Goal: Find specific page/section: Find specific page/section

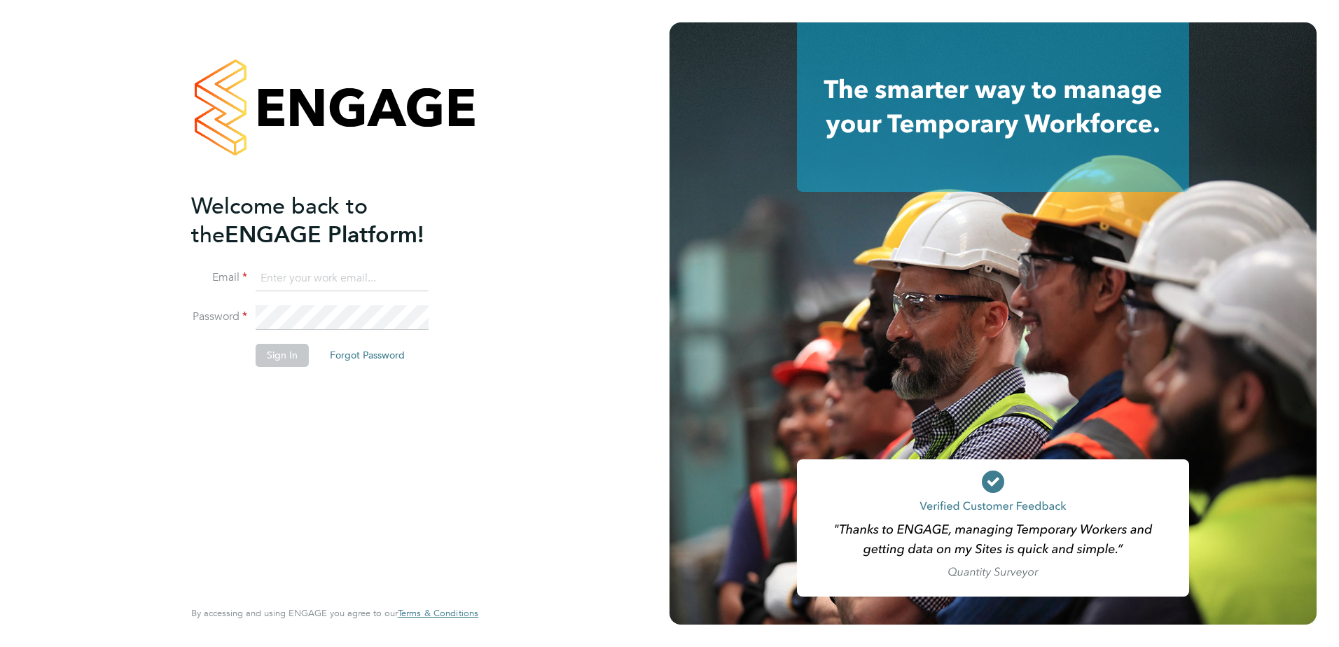
type input "[EMAIL_ADDRESS][DOMAIN_NAME]"
click at [310, 417] on div "Welcome back to the ENGAGE Platform! Email [EMAIL_ADDRESS][DOMAIN_NAME] Passwor…" at bounding box center [327, 393] width 273 height 403
click at [276, 351] on button "Sign In" at bounding box center [282, 355] width 53 height 22
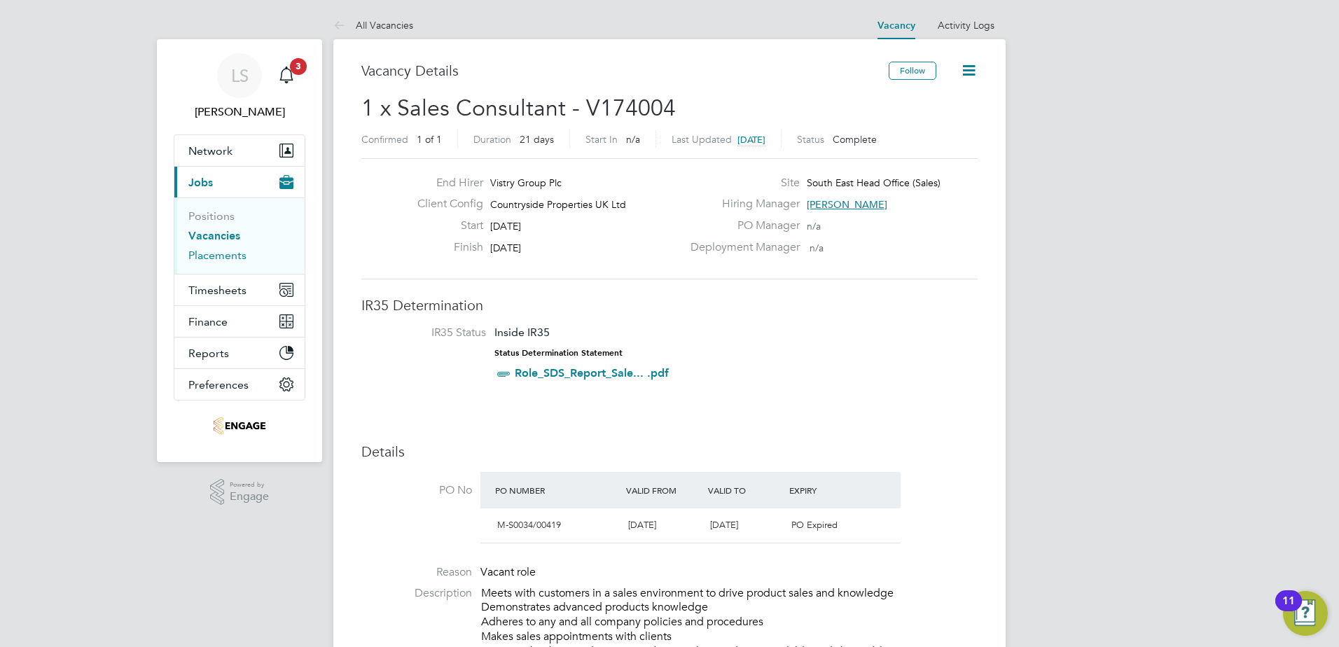
click at [218, 258] on link "Placements" at bounding box center [217, 255] width 58 height 13
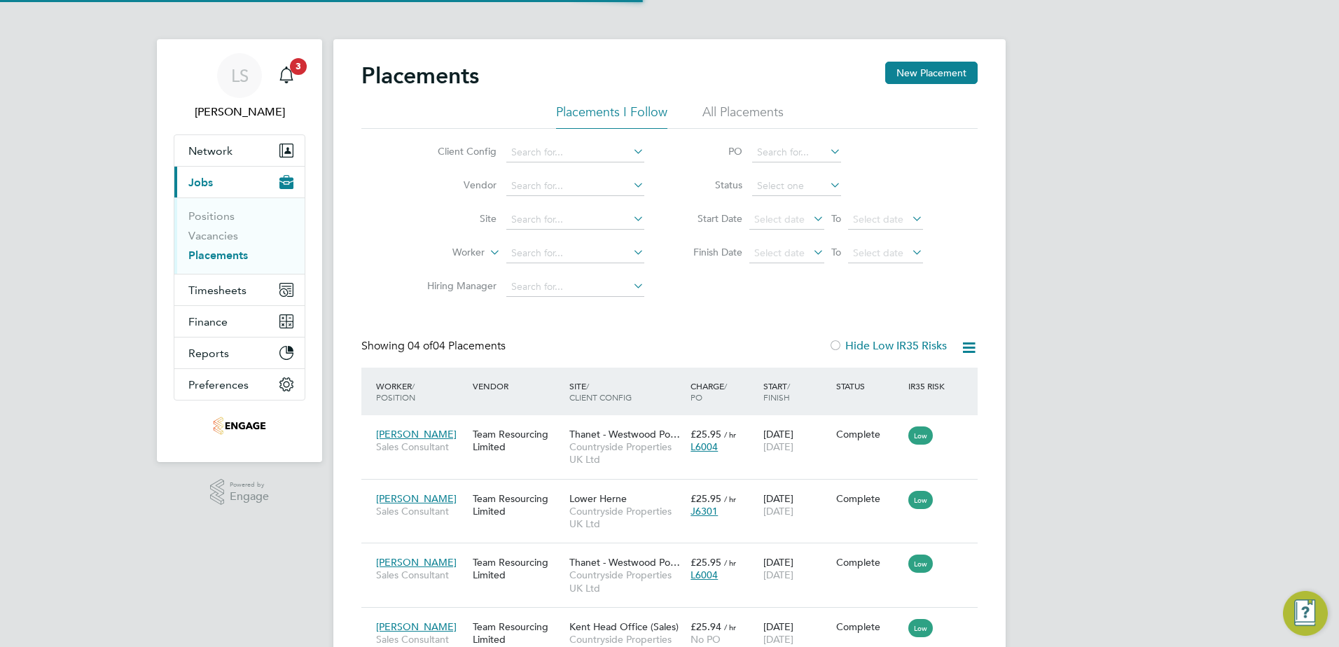
scroll to position [53, 122]
click at [207, 237] on link "Vacancies" at bounding box center [213, 235] width 50 height 13
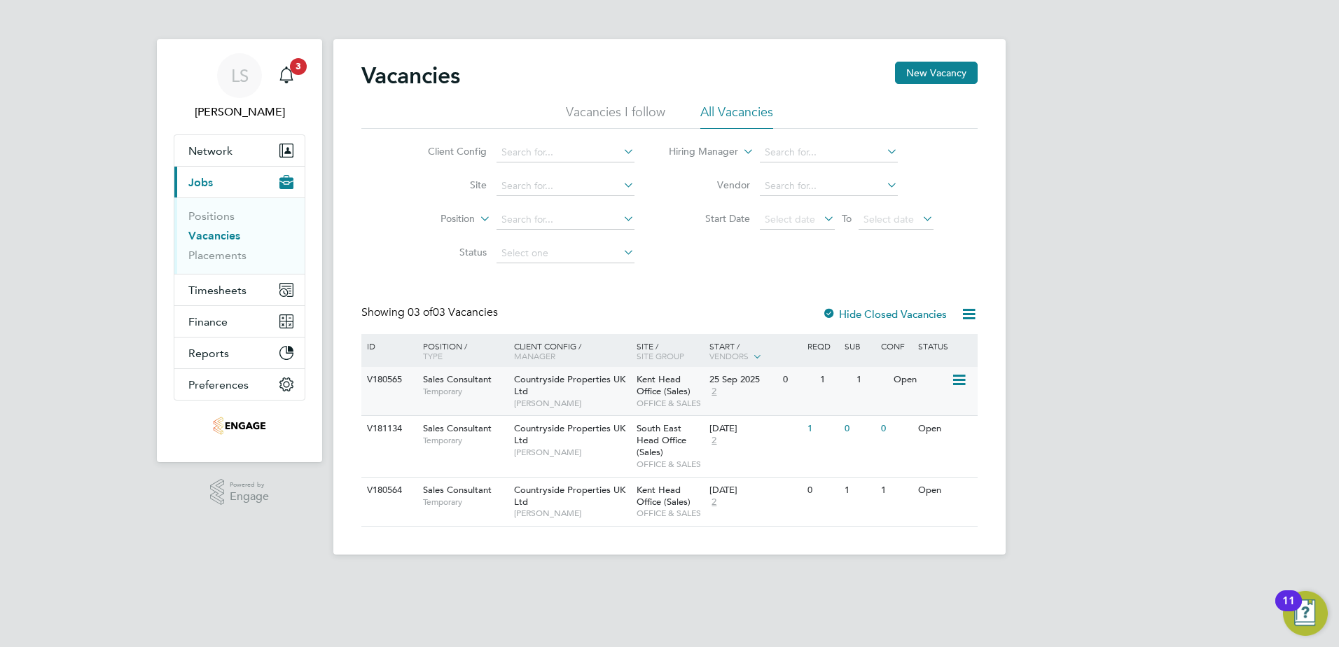
click at [953, 377] on icon at bounding box center [958, 380] width 14 height 17
click at [897, 413] on li "View Details" at bounding box center [925, 413] width 81 height 20
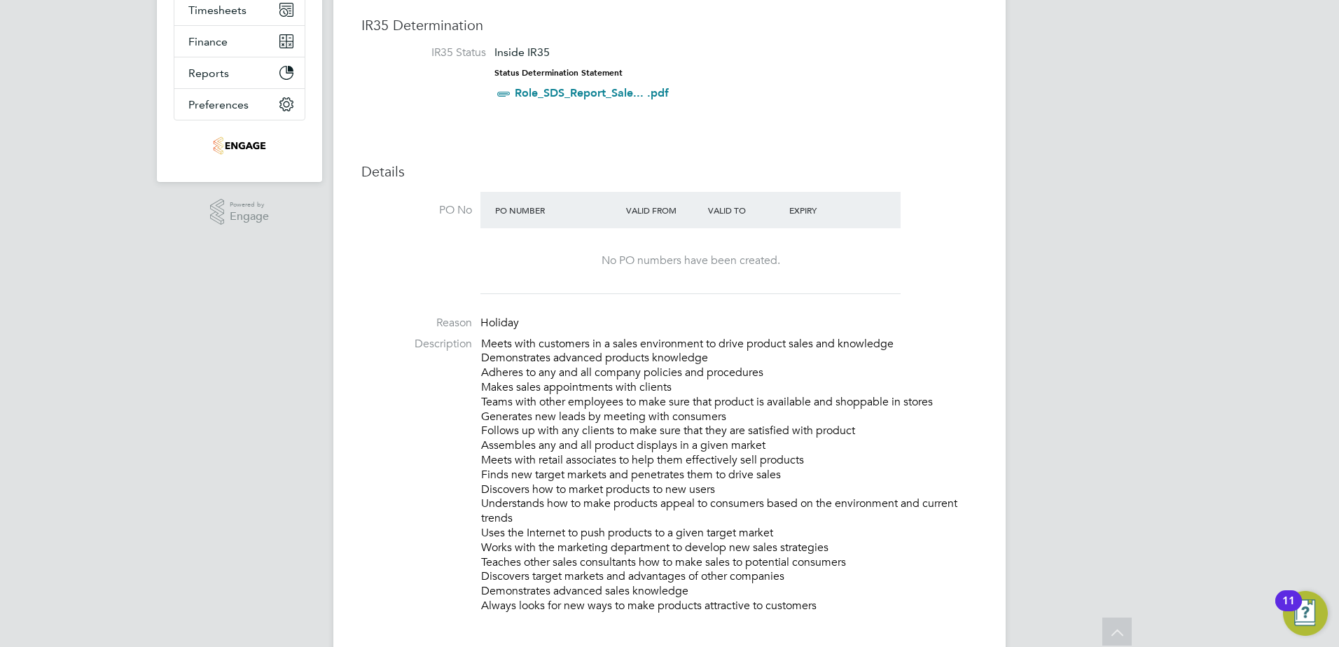
scroll to position [630, 0]
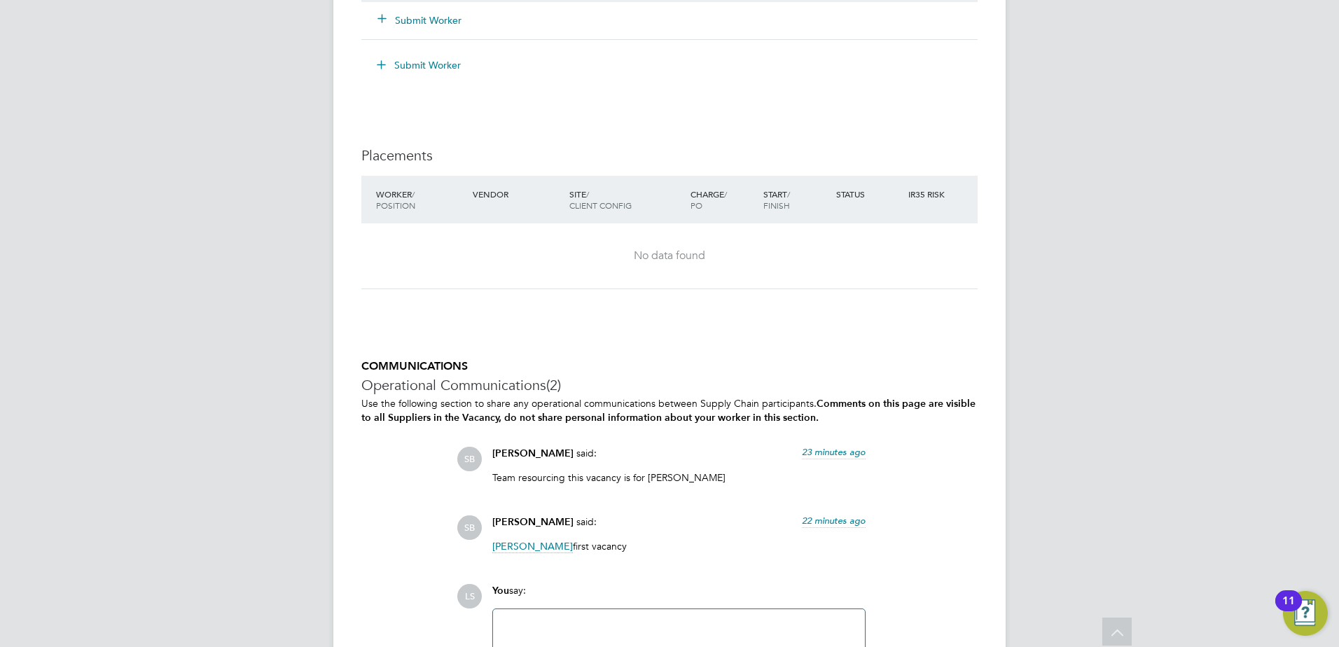
scroll to position [1050, 0]
